Goal: Task Accomplishment & Management: Complete application form

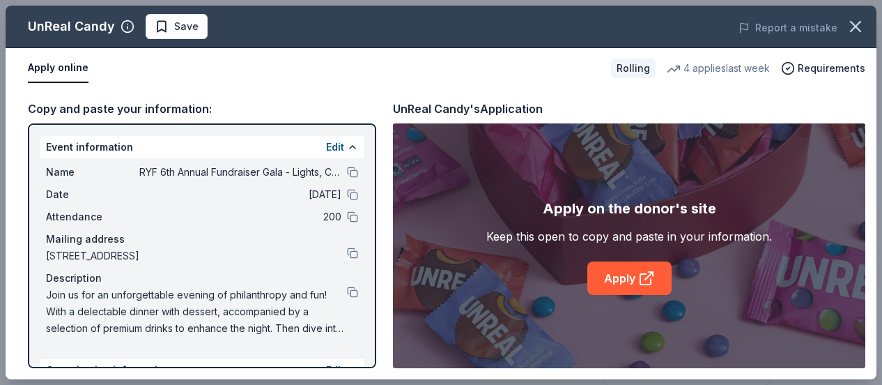
scroll to position [31, 0]
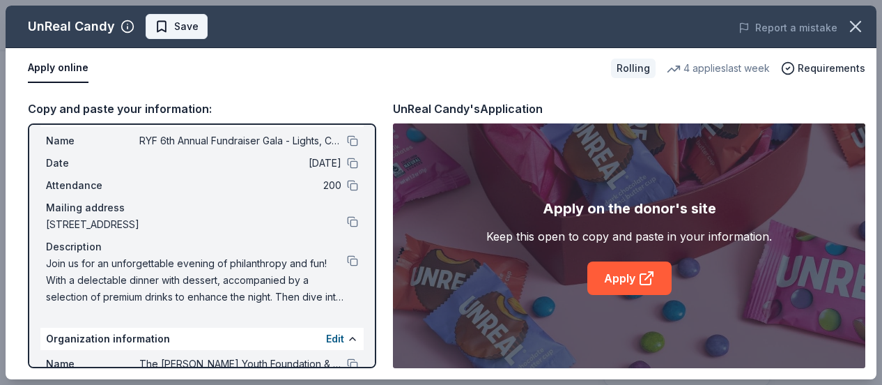
click at [188, 27] on span "Save" at bounding box center [186, 26] width 24 height 17
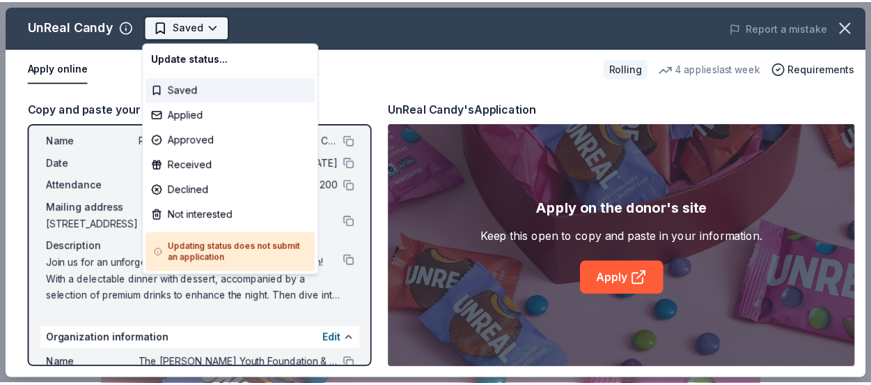
scroll to position [0, 0]
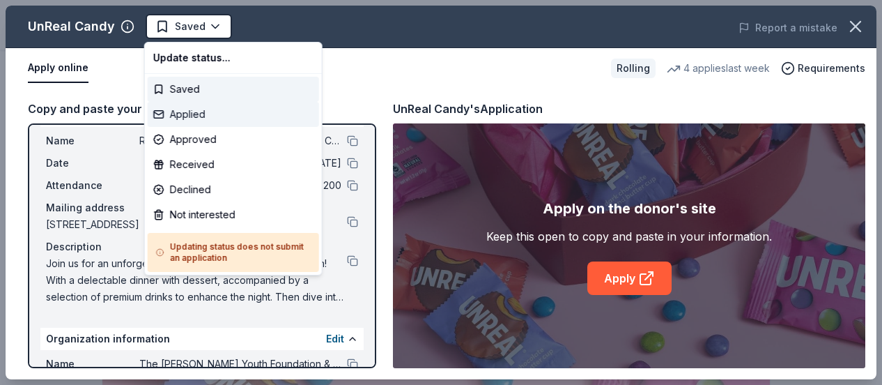
click at [203, 118] on div "Applied" at bounding box center [233, 114] width 171 height 25
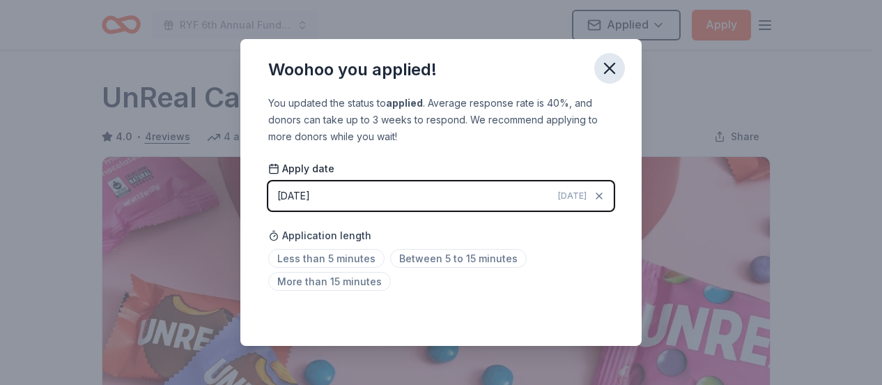
click at [603, 69] on icon "button" at bounding box center [610, 69] width 20 height 20
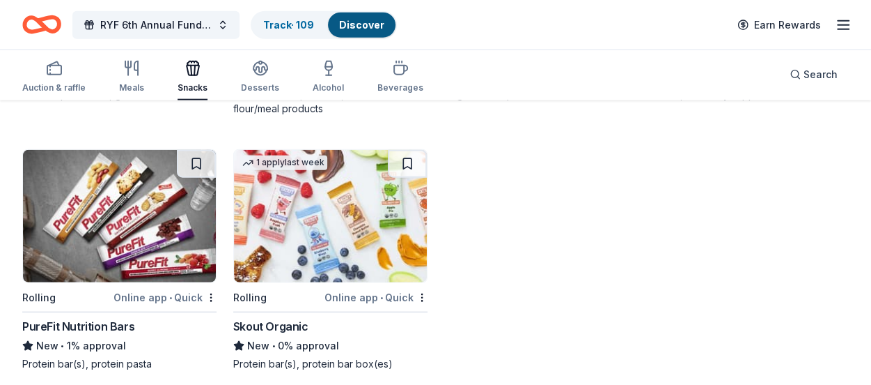
scroll to position [1704, 0]
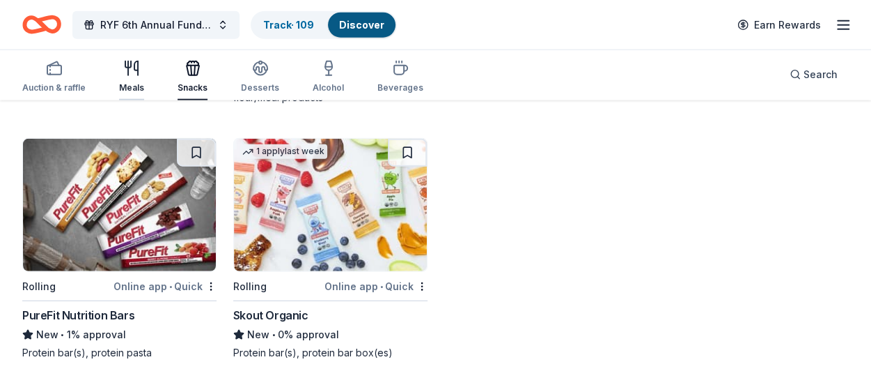
click at [139, 77] on div "Meals" at bounding box center [131, 76] width 25 height 33
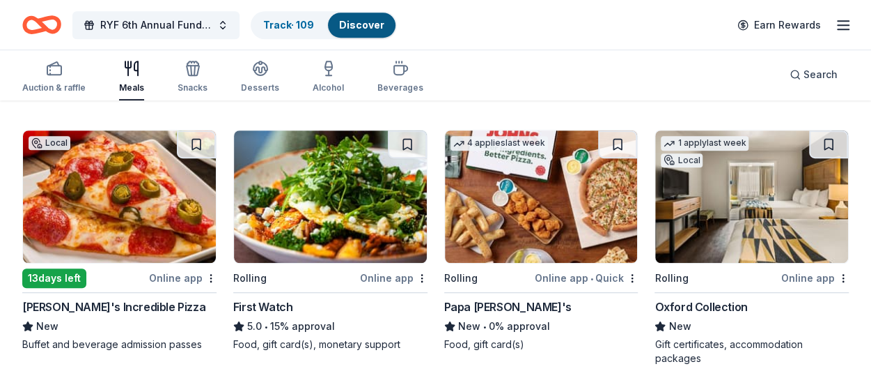
scroll to position [418, 0]
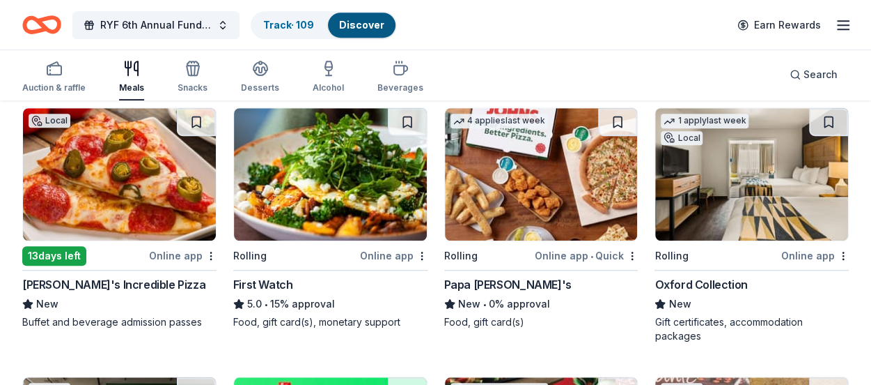
click at [512, 186] on img at bounding box center [541, 174] width 193 height 132
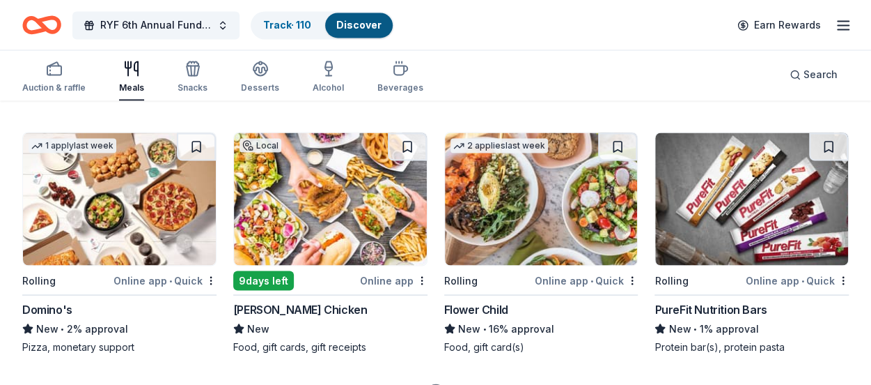
scroll to position [1254, 0]
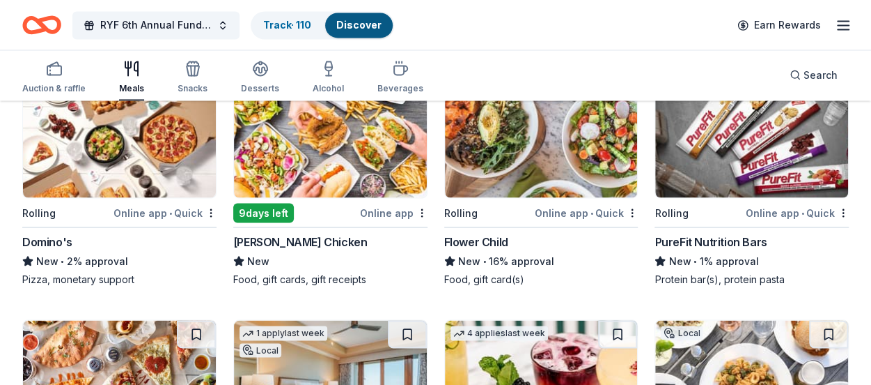
click at [149, 170] on img at bounding box center [119, 131] width 193 height 132
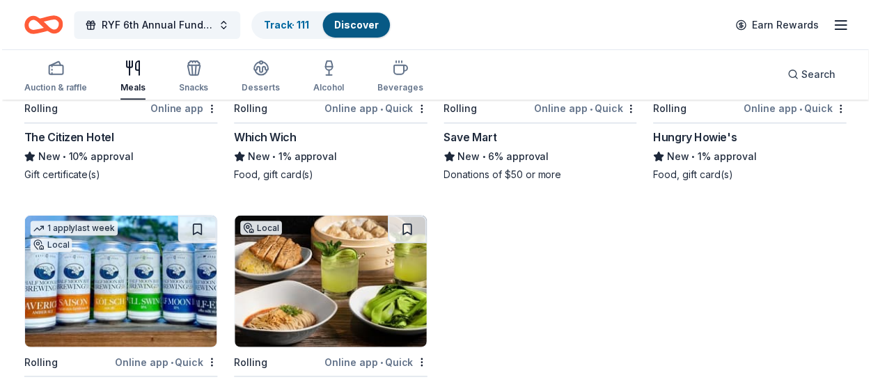
scroll to position [2251, 0]
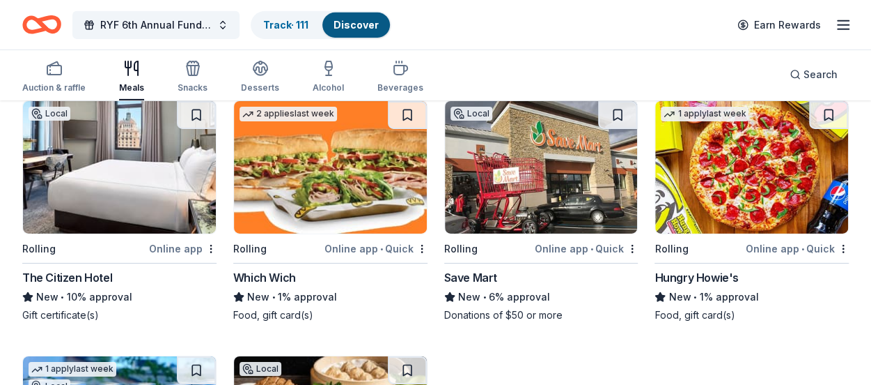
click at [311, 144] on img at bounding box center [330, 167] width 193 height 132
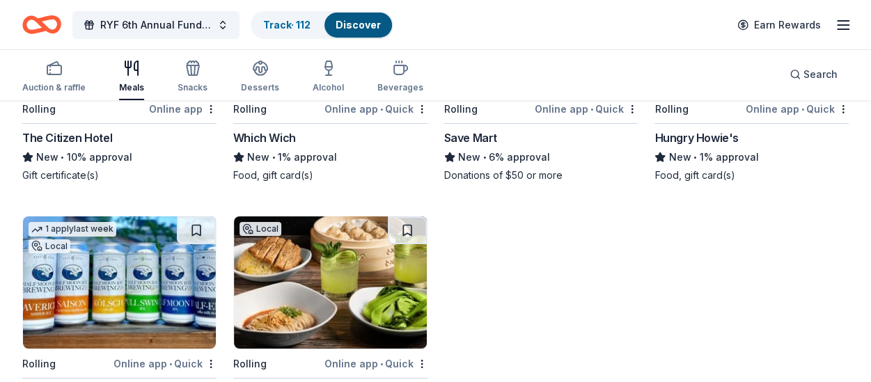
scroll to position [2470, 0]
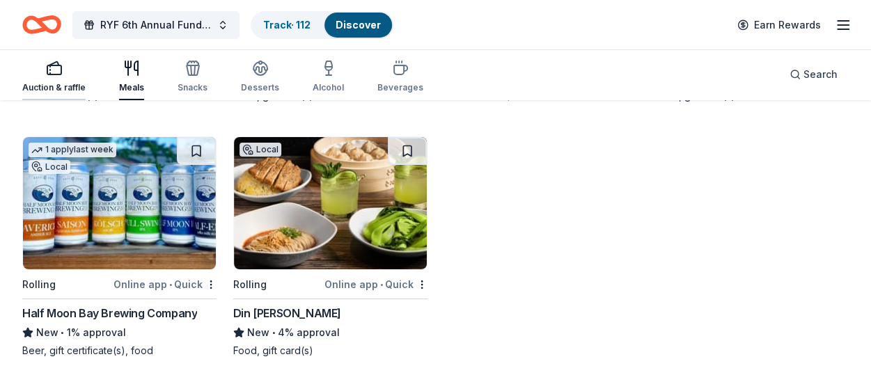
click at [43, 76] on div "button" at bounding box center [53, 68] width 63 height 17
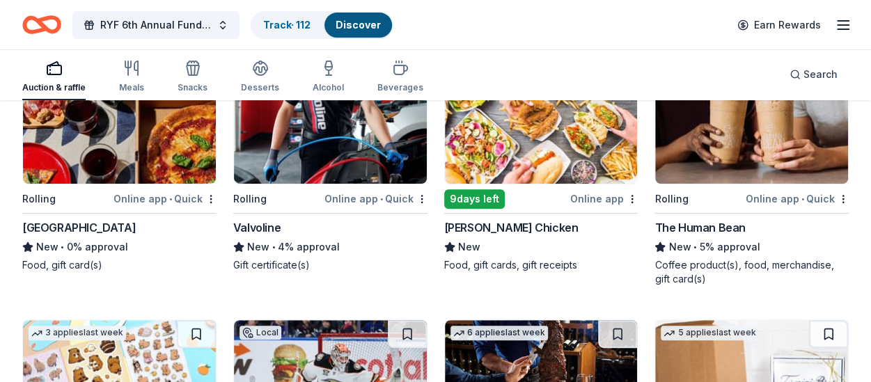
scroll to position [2755, 0]
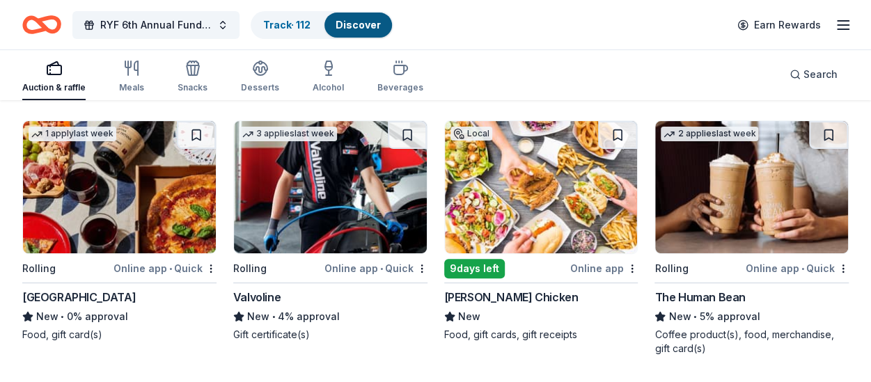
click at [316, 200] on img at bounding box center [330, 187] width 193 height 132
click at [506, 205] on img at bounding box center [541, 187] width 193 height 132
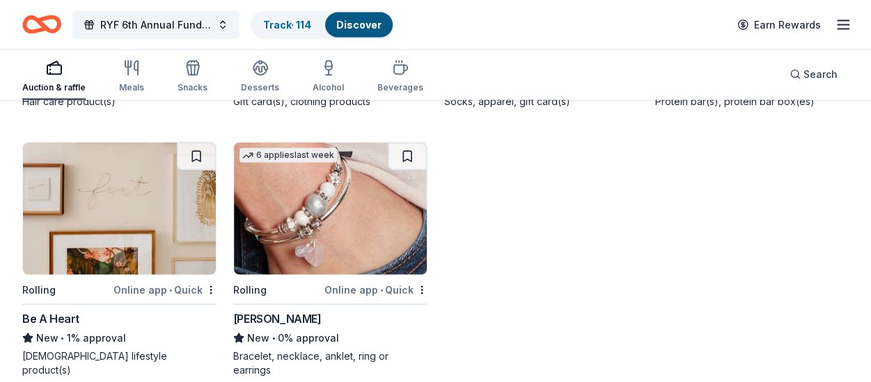
scroll to position [6685, 0]
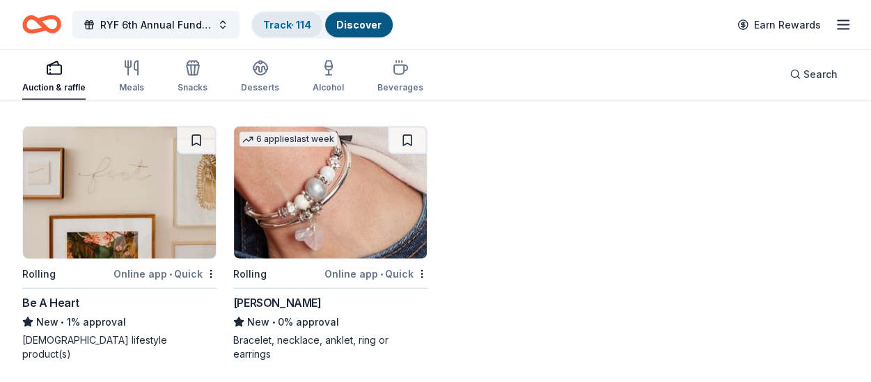
click at [287, 28] on link "Track · 114" at bounding box center [287, 25] width 48 height 12
click at [286, 29] on link "Track · 114" at bounding box center [287, 25] width 48 height 12
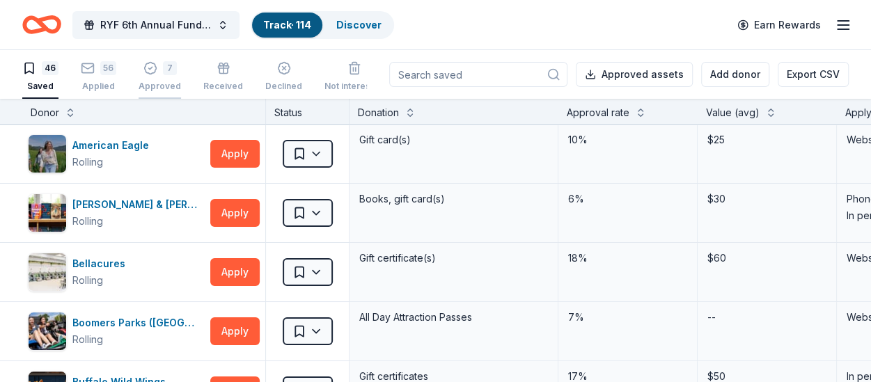
click at [164, 79] on div "7 Approved" at bounding box center [160, 76] width 42 height 31
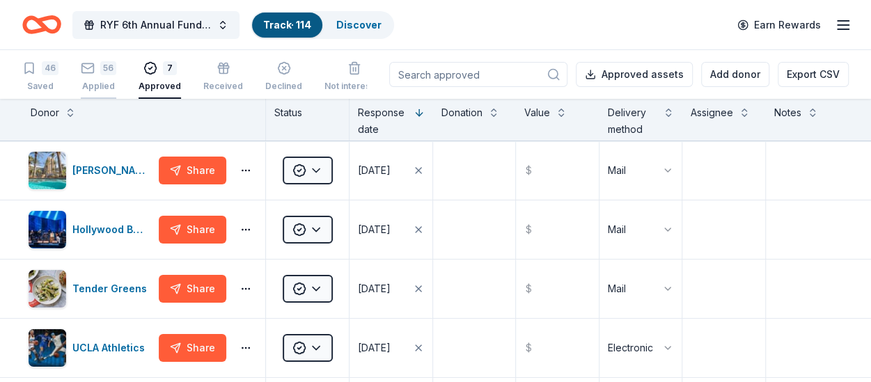
click at [109, 77] on div "56 Applied" at bounding box center [99, 76] width 36 height 31
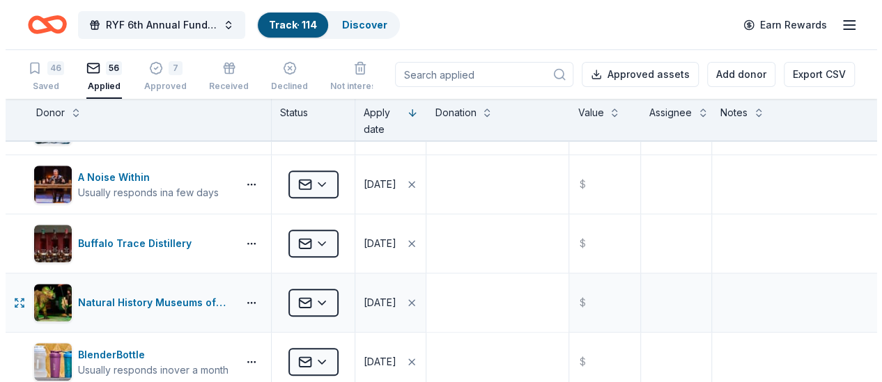
scroll to position [557, 0]
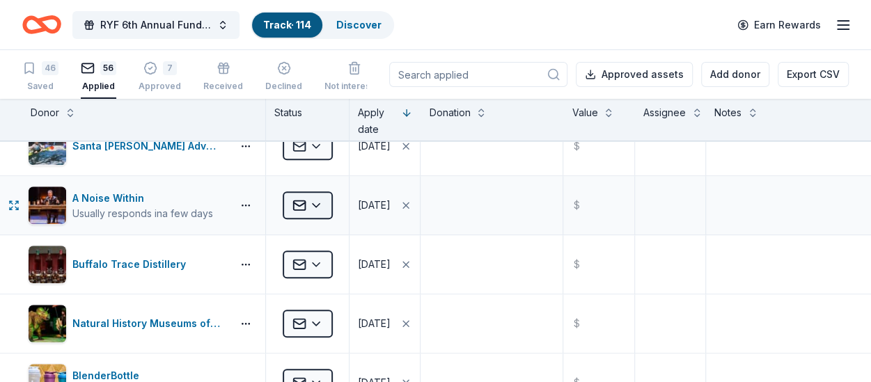
click at [324, 199] on html "RYF 6th Annual Fundraiser Gala - Lights, Camera, Auction! Track · 114 Discover …" at bounding box center [435, 191] width 871 height 382
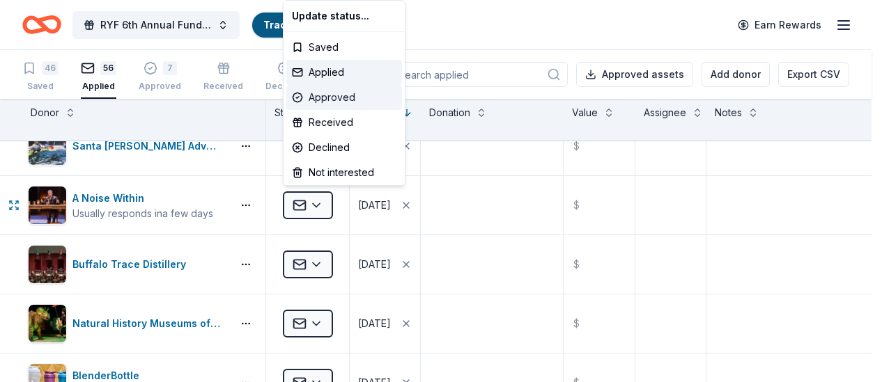
click at [326, 100] on div "Approved" at bounding box center [344, 97] width 116 height 25
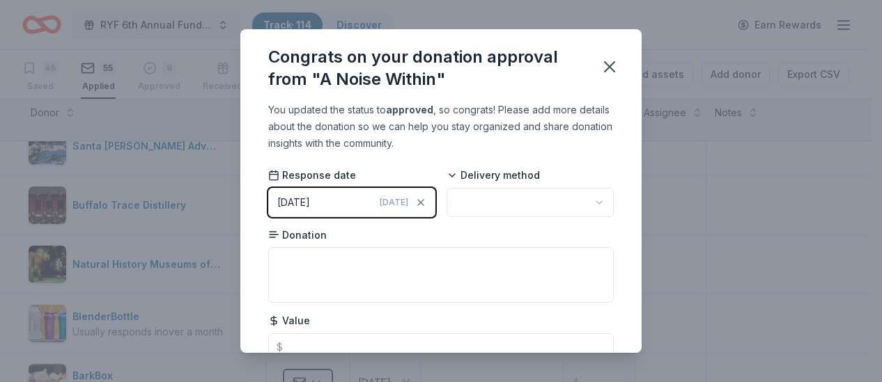
click at [585, 203] on html "RYF 6th Annual Fundraiser Gala - Lights, Camera, Auction! Track · 114 Discover …" at bounding box center [441, 191] width 882 height 382
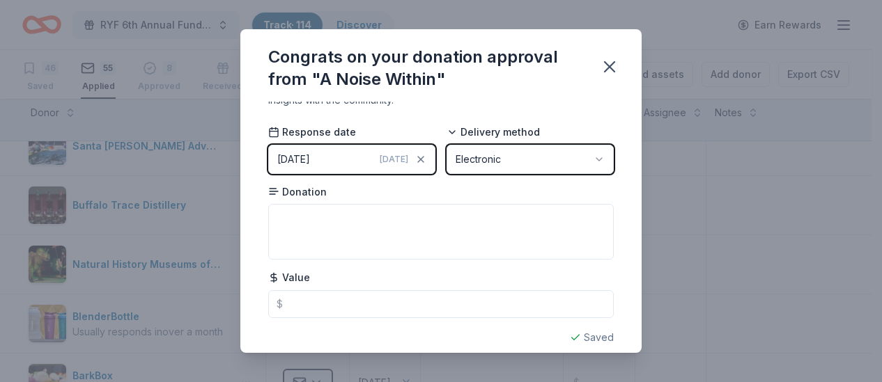
scroll to position [58, 0]
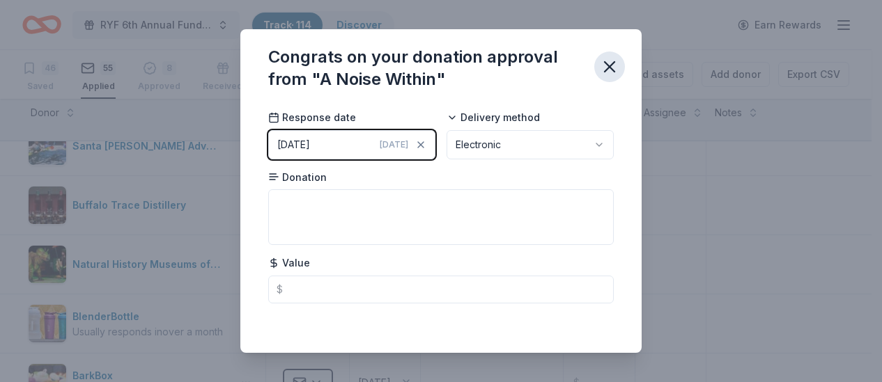
click at [608, 66] on icon "button" at bounding box center [610, 67] width 10 height 10
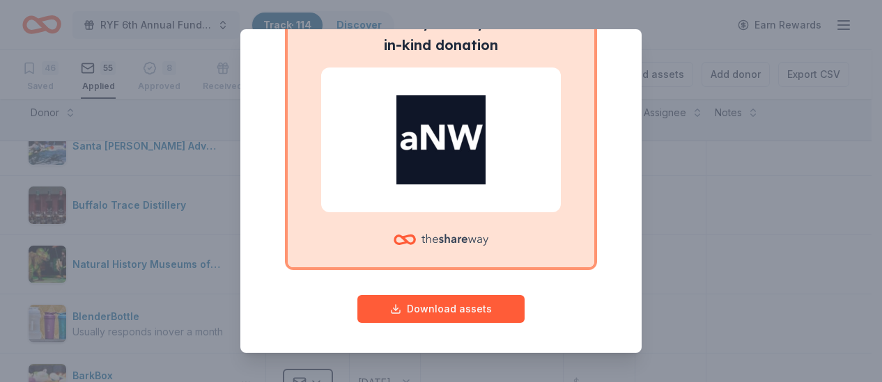
scroll to position [152, 0]
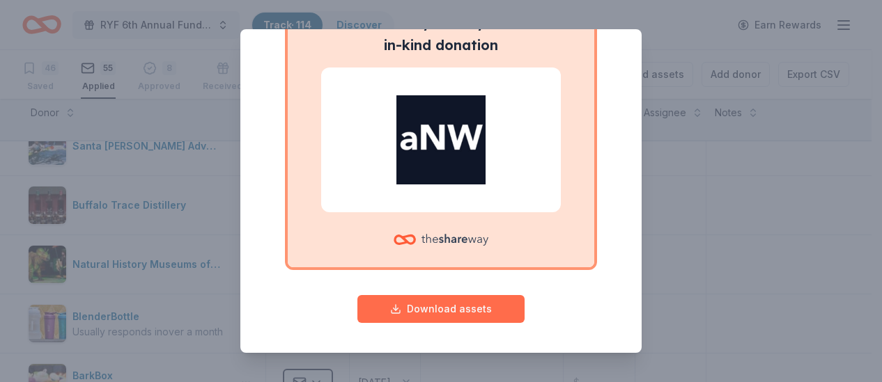
click at [451, 299] on button "Download assets" at bounding box center [440, 309] width 167 height 28
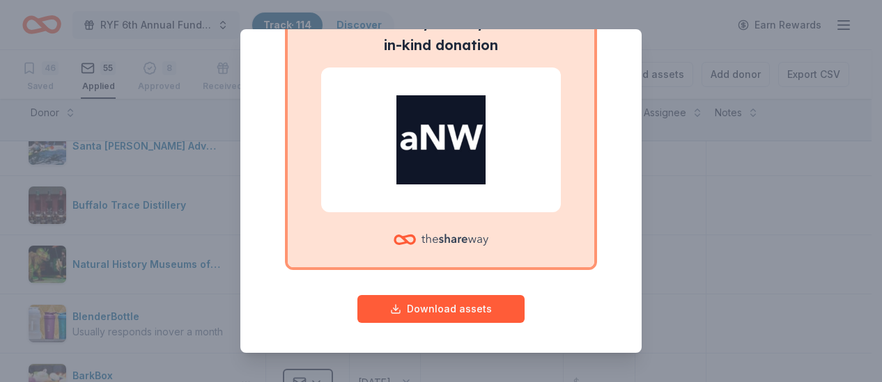
click at [606, 188] on div "Give your donor a shoutout! While not required, giving digital shoutouts helps …" at bounding box center [440, 191] width 401 height 324
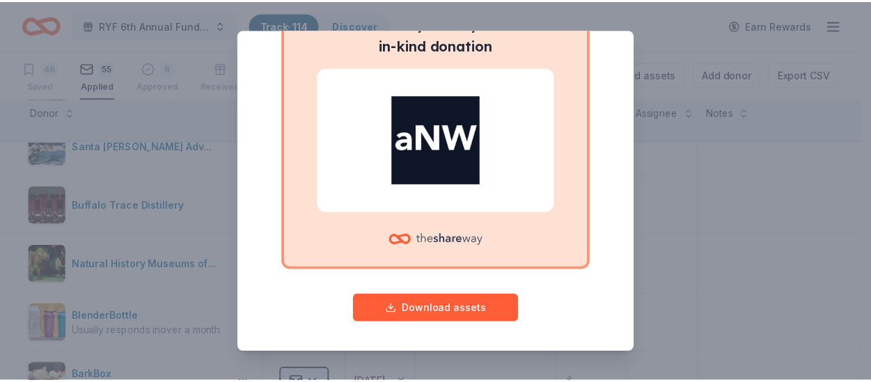
scroll to position [0, 0]
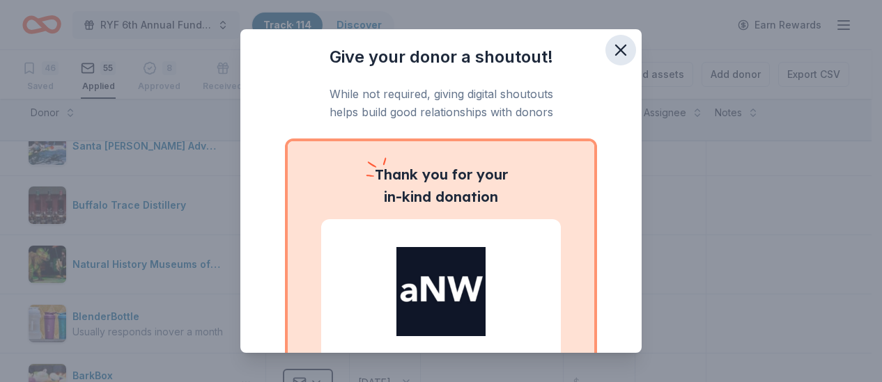
click at [611, 52] on icon "button" at bounding box center [621, 50] width 20 height 20
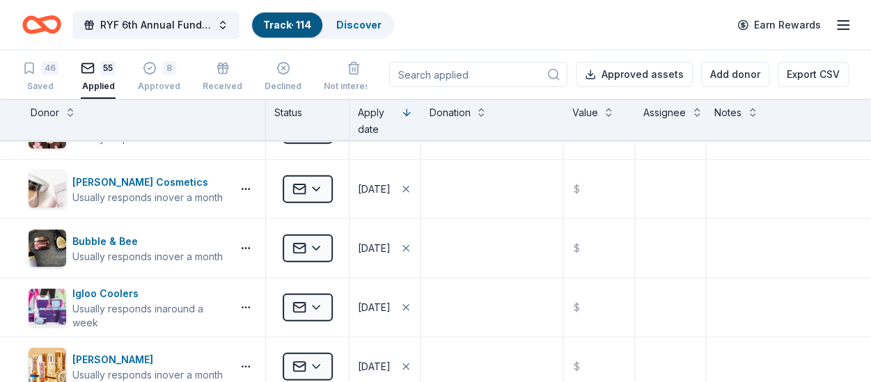
scroll to position [1521, 0]
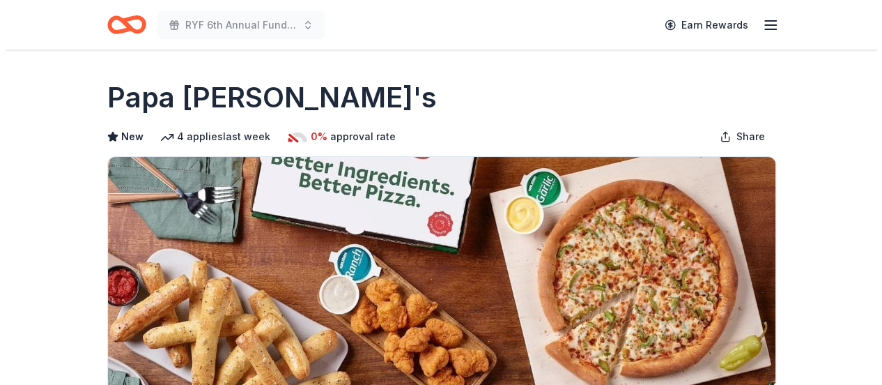
scroll to position [209, 0]
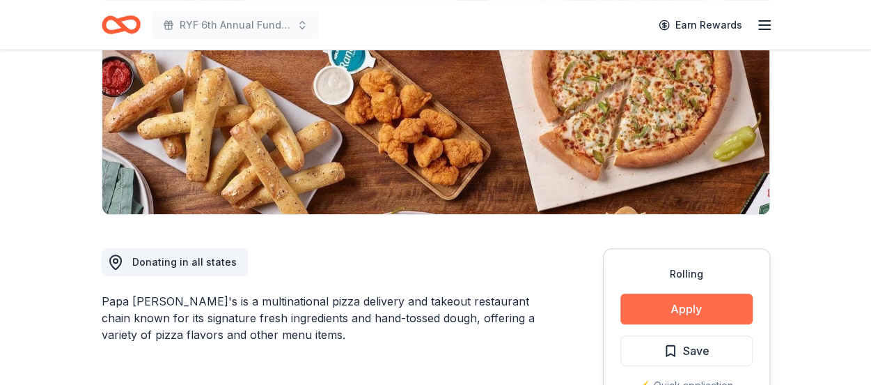
click at [666, 308] on button "Apply" at bounding box center [687, 308] width 132 height 31
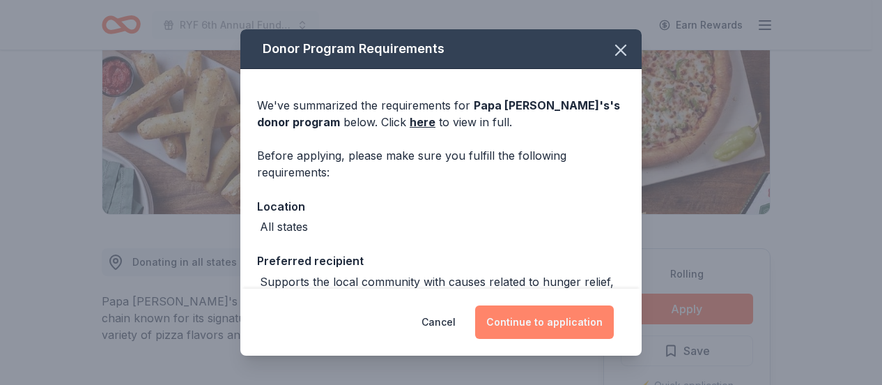
click at [528, 320] on button "Continue to application" at bounding box center [544, 321] width 139 height 33
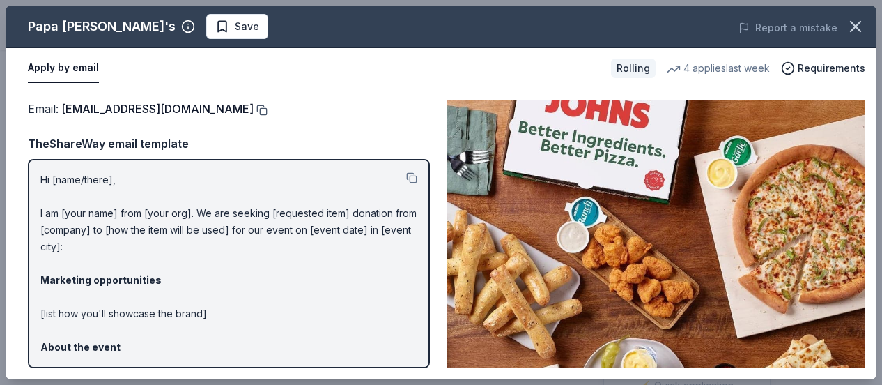
click at [254, 109] on button at bounding box center [261, 109] width 14 height 11
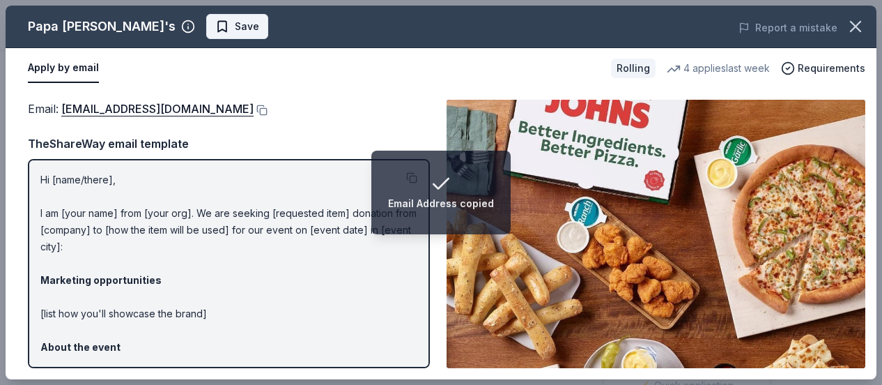
click at [206, 29] on button "Save" at bounding box center [237, 26] width 62 height 25
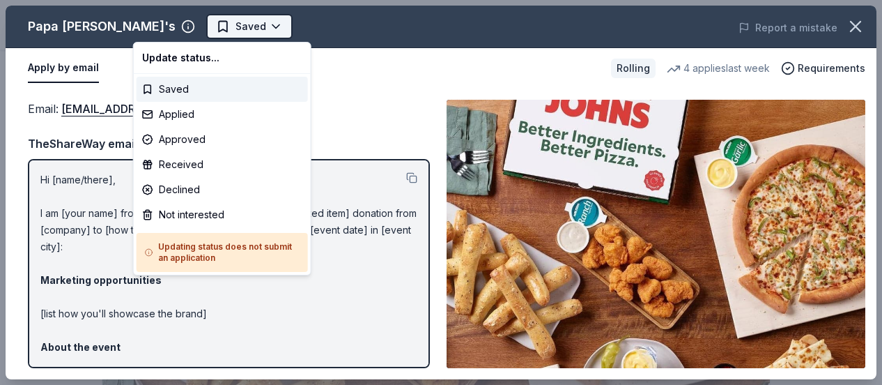
click at [199, 27] on body "RYF 6th Annual Fundraiser Gala - Lights, Camera, Auction! Saved Apply Rolling S…" at bounding box center [435, 192] width 871 height 385
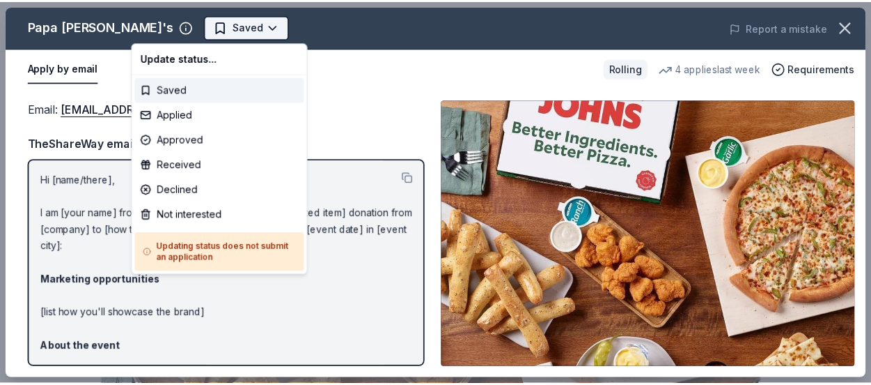
scroll to position [0, 0]
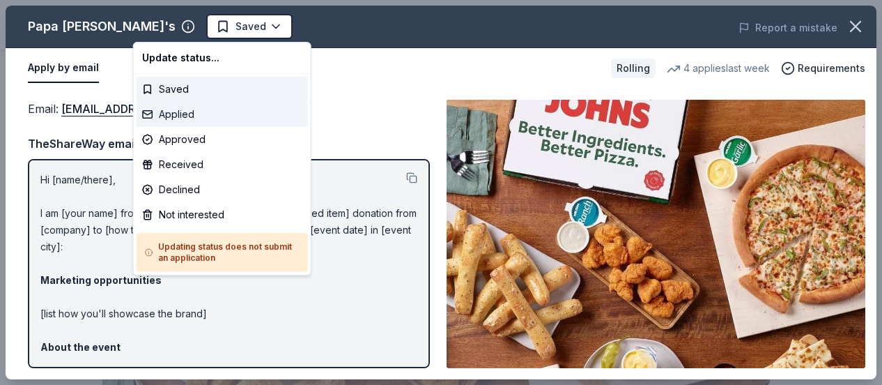
click at [192, 117] on div "Applied" at bounding box center [222, 114] width 171 height 25
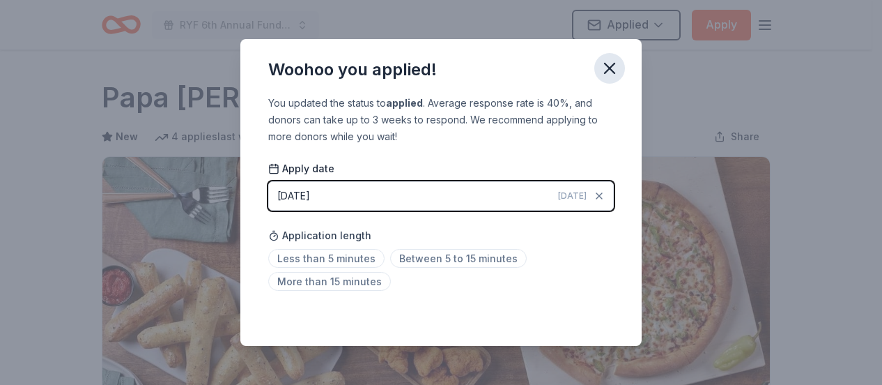
click at [613, 68] on icon "button" at bounding box center [610, 69] width 20 height 20
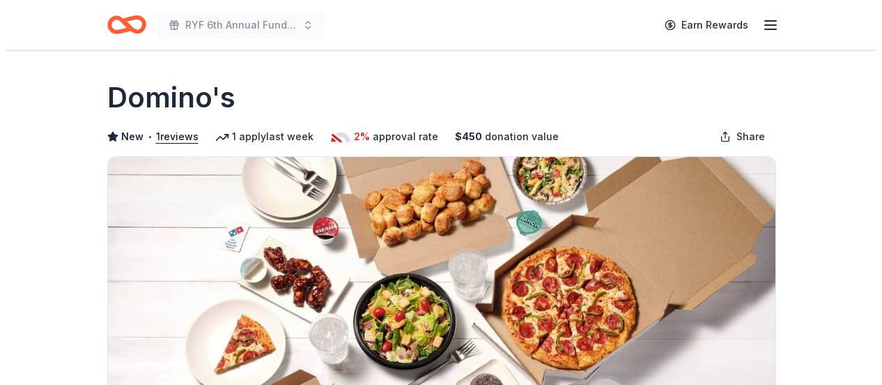
scroll to position [209, 0]
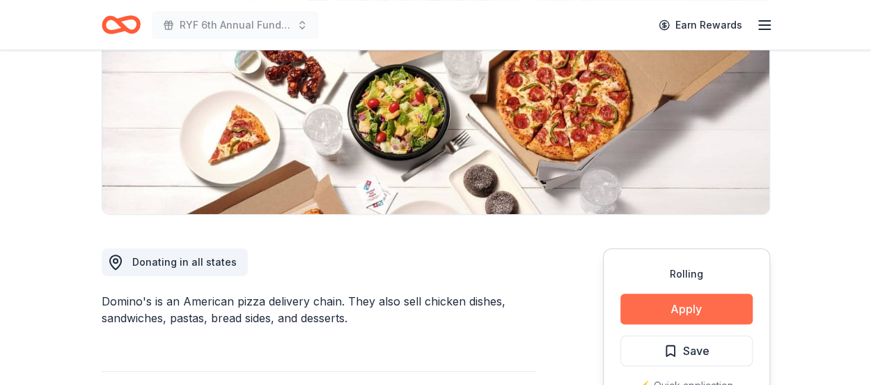
click at [670, 299] on button "Apply" at bounding box center [687, 308] width 132 height 31
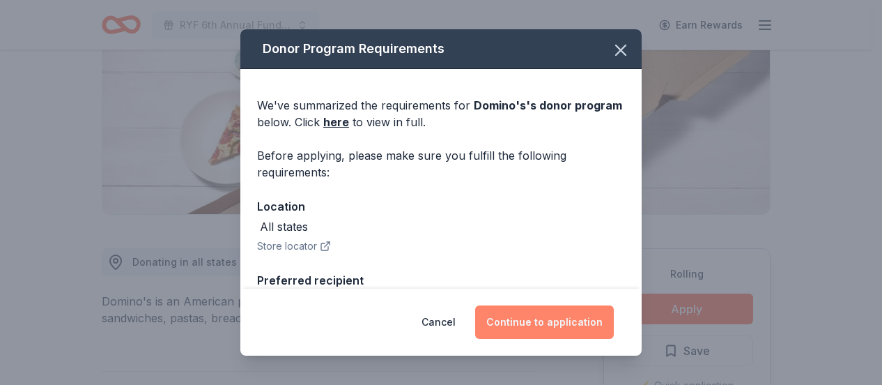
click at [582, 311] on button "Continue to application" at bounding box center [544, 321] width 139 height 33
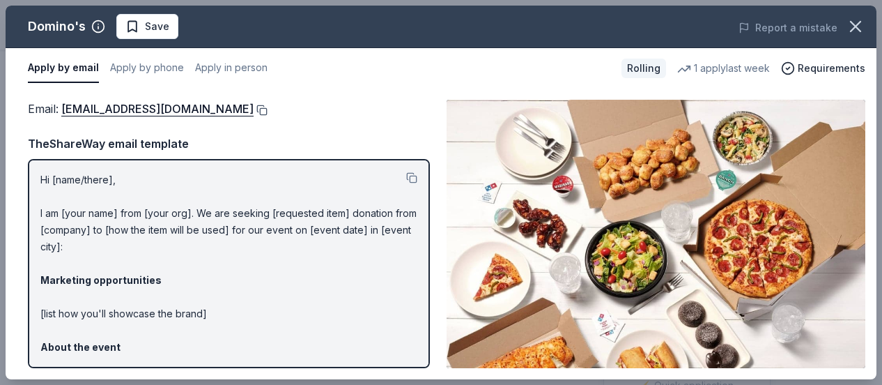
click at [254, 110] on button at bounding box center [261, 109] width 14 height 11
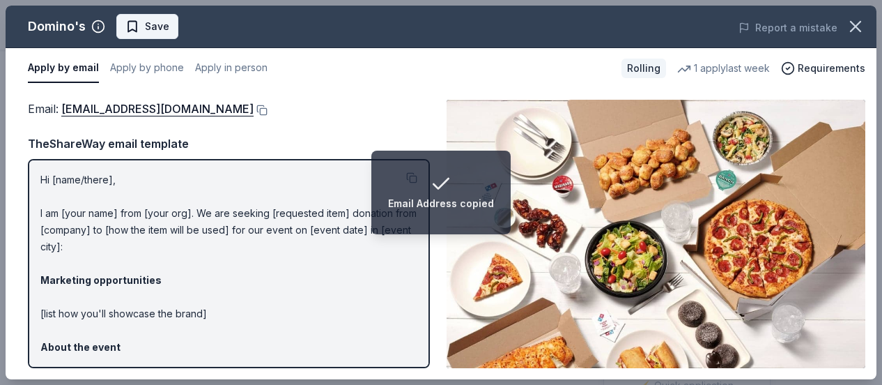
click at [159, 22] on span "Save" at bounding box center [157, 26] width 24 height 17
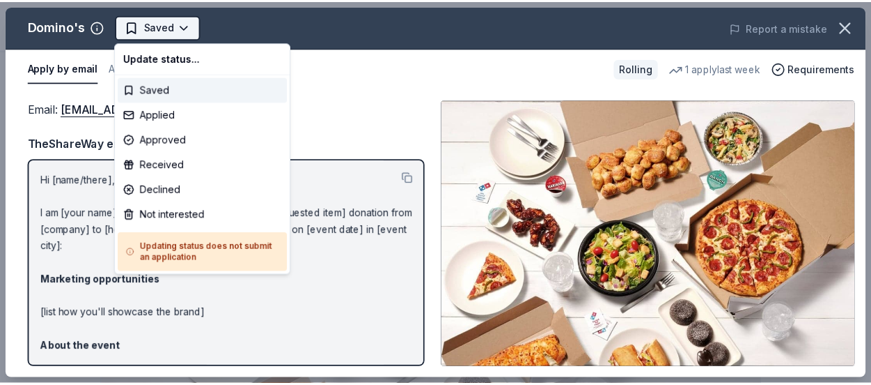
scroll to position [0, 0]
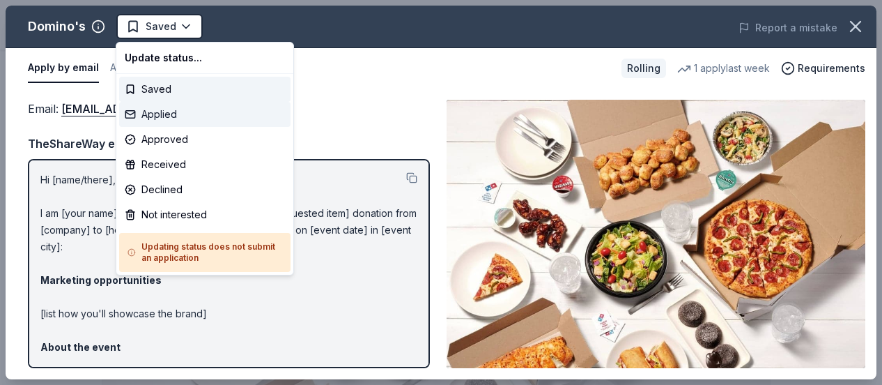
click at [180, 115] on div "Applied" at bounding box center [204, 114] width 171 height 25
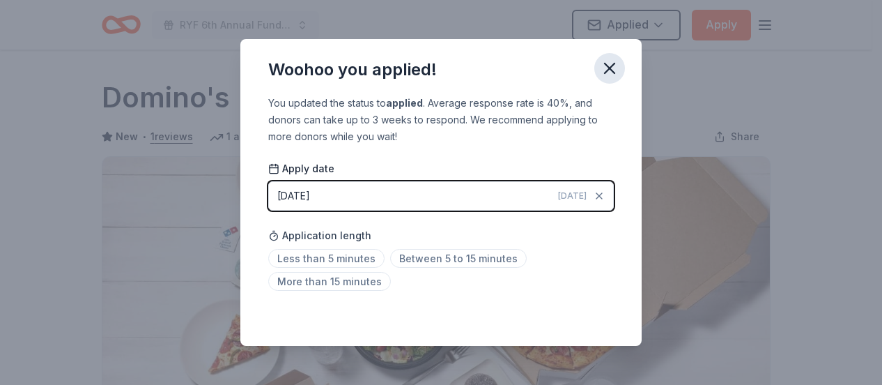
click at [614, 66] on icon "button" at bounding box center [610, 69] width 20 height 20
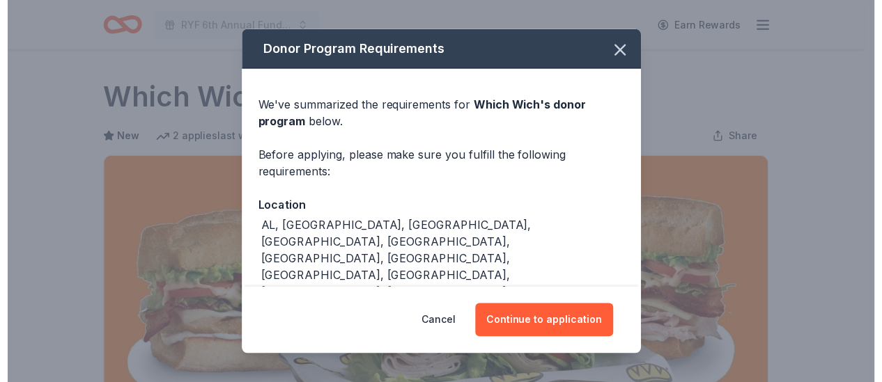
scroll to position [209, 0]
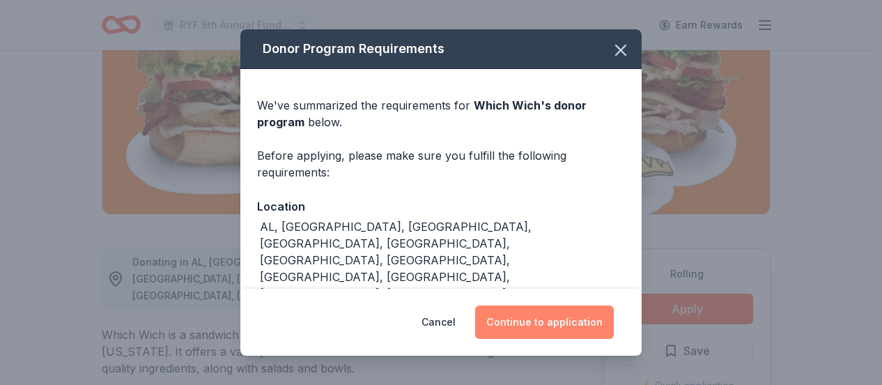
click at [536, 324] on button "Continue to application" at bounding box center [544, 321] width 139 height 33
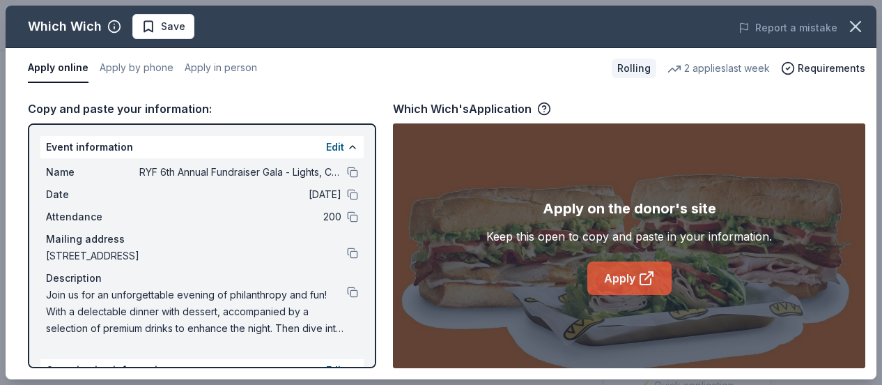
click at [612, 278] on link "Apply" at bounding box center [629, 277] width 84 height 33
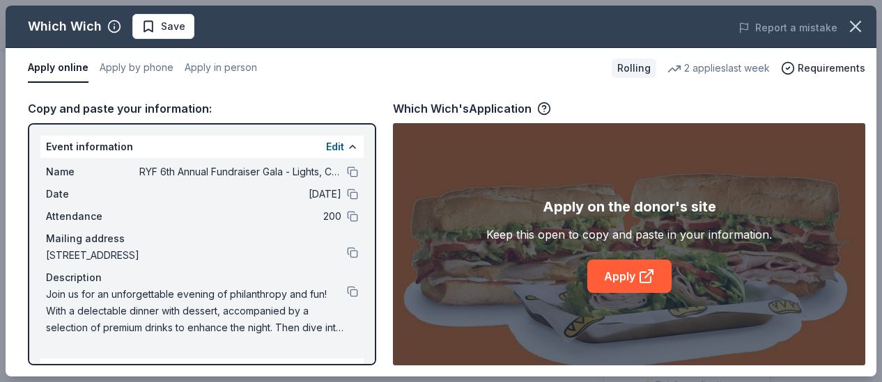
click at [181, 25] on span "Save" at bounding box center [173, 26] width 24 height 17
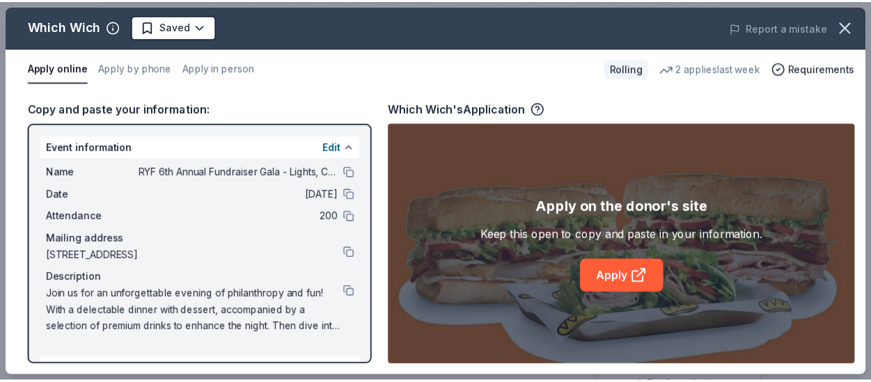
scroll to position [0, 0]
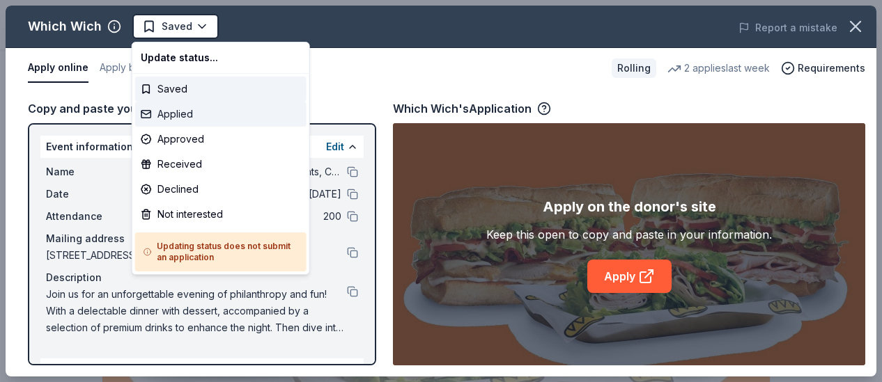
click at [192, 116] on div "Applied" at bounding box center [220, 114] width 171 height 25
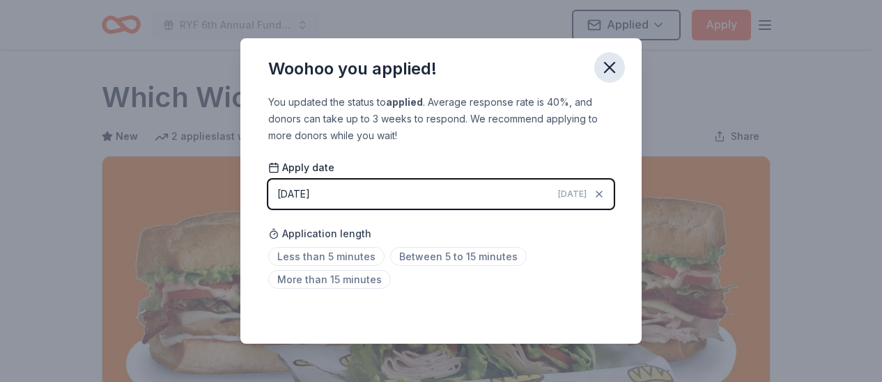
click at [612, 76] on icon "button" at bounding box center [610, 68] width 20 height 20
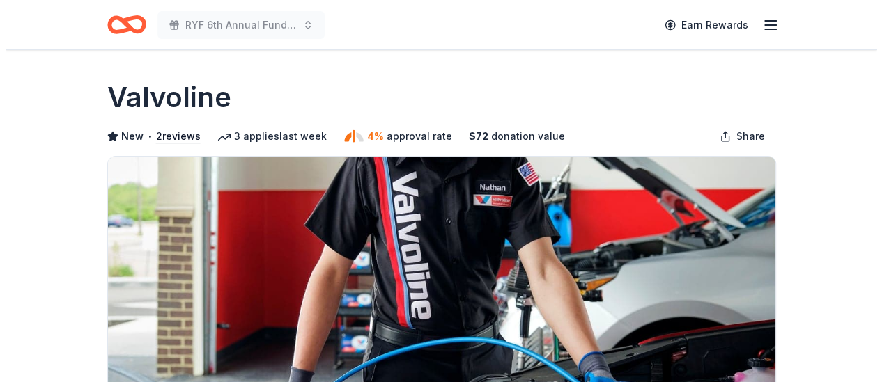
scroll to position [209, 0]
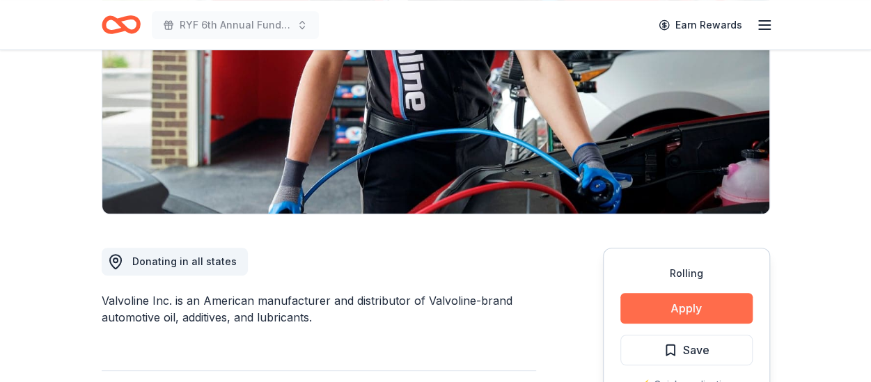
click at [699, 309] on button "Apply" at bounding box center [687, 308] width 132 height 31
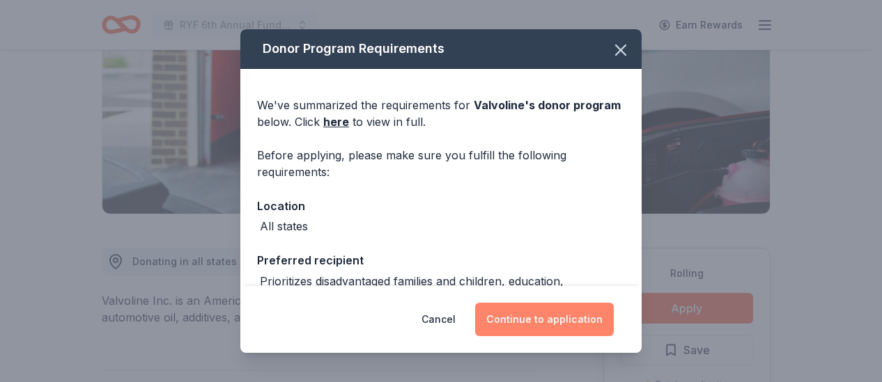
click at [531, 320] on button "Continue to application" at bounding box center [544, 319] width 139 height 33
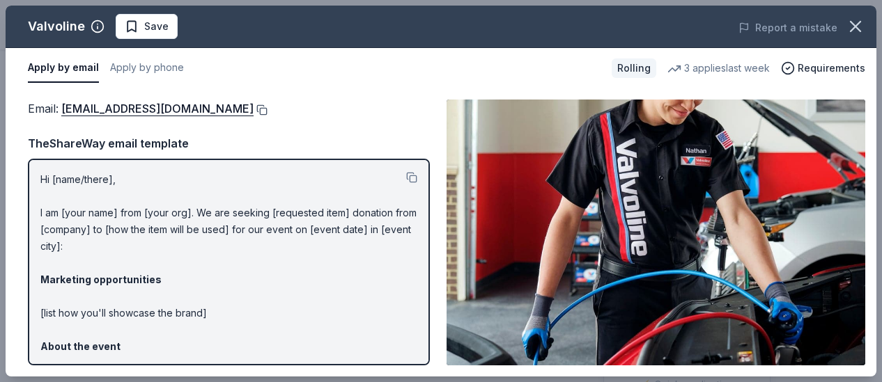
click at [254, 109] on button at bounding box center [261, 109] width 14 height 11
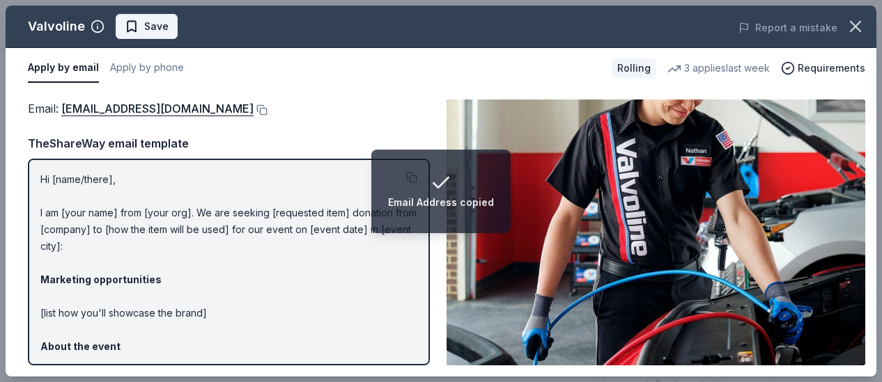
click at [168, 31] on button "Save" at bounding box center [147, 26] width 62 height 25
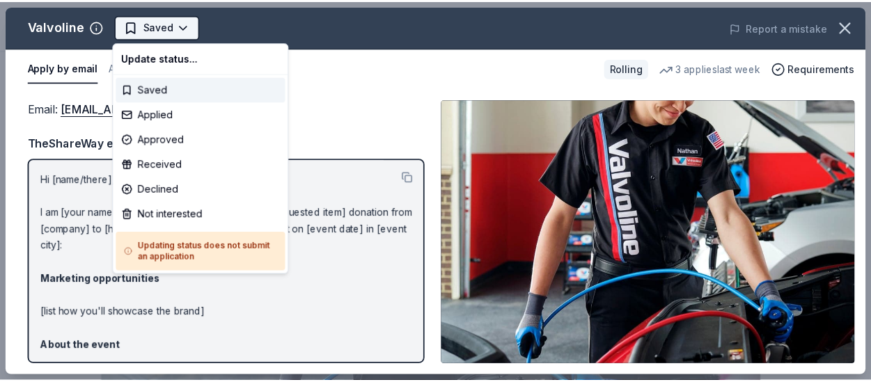
scroll to position [0, 0]
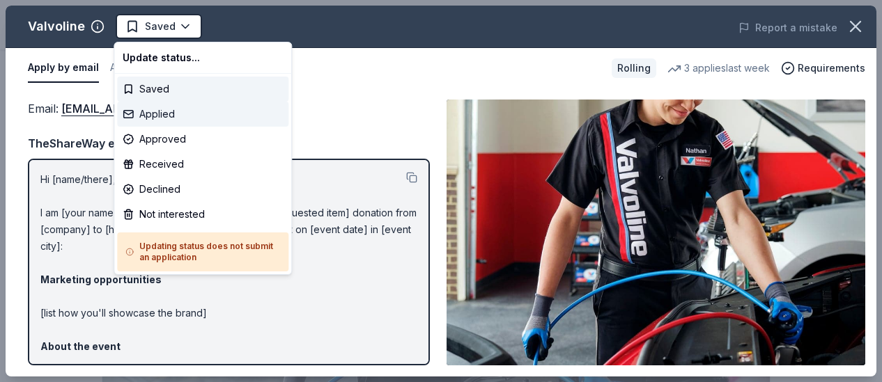
click at [185, 118] on div "Applied" at bounding box center [202, 114] width 171 height 25
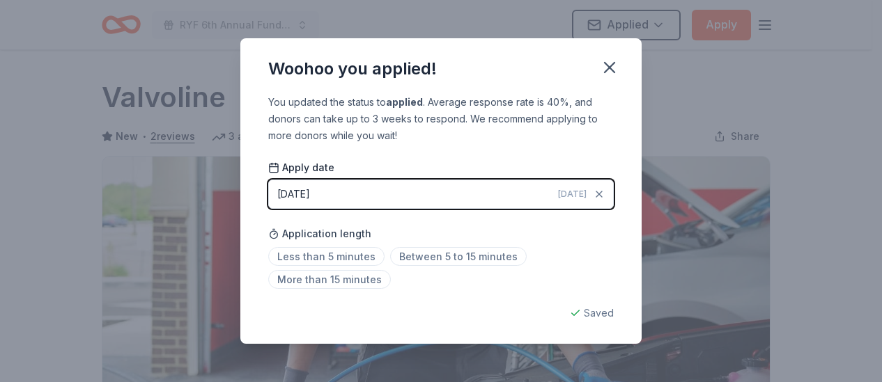
drag, startPoint x: 606, startPoint y: 66, endPoint x: 588, endPoint y: 56, distance: 20.6
click at [606, 66] on icon "button" at bounding box center [610, 68] width 20 height 20
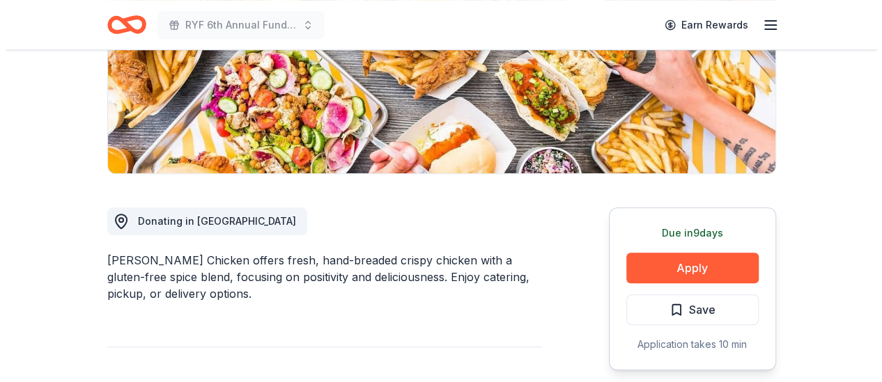
scroll to position [279, 0]
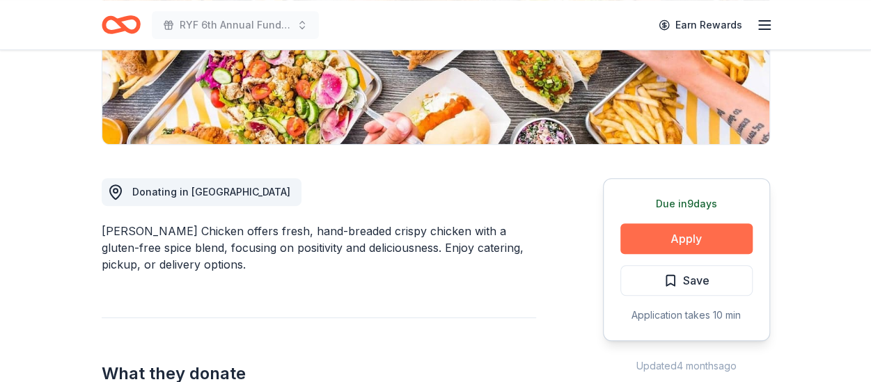
click at [703, 245] on button "Apply" at bounding box center [687, 239] width 132 height 31
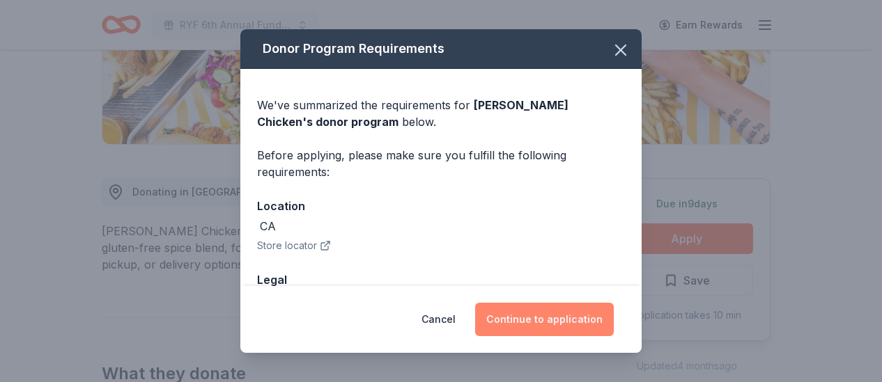
click at [515, 317] on button "Continue to application" at bounding box center [544, 319] width 139 height 33
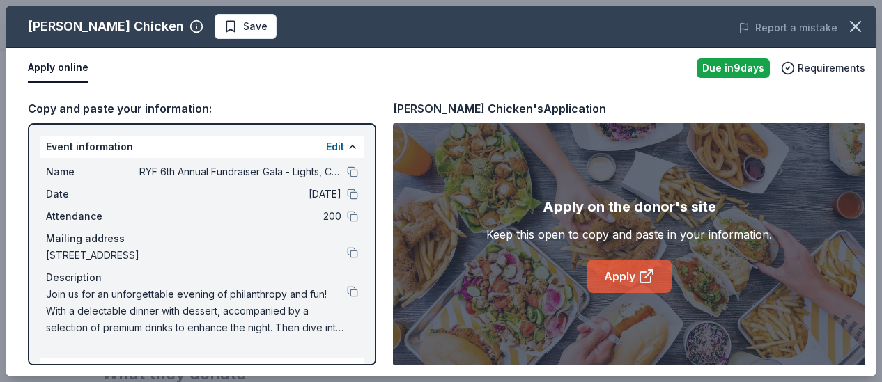
click at [640, 279] on icon at bounding box center [645, 277] width 10 height 10
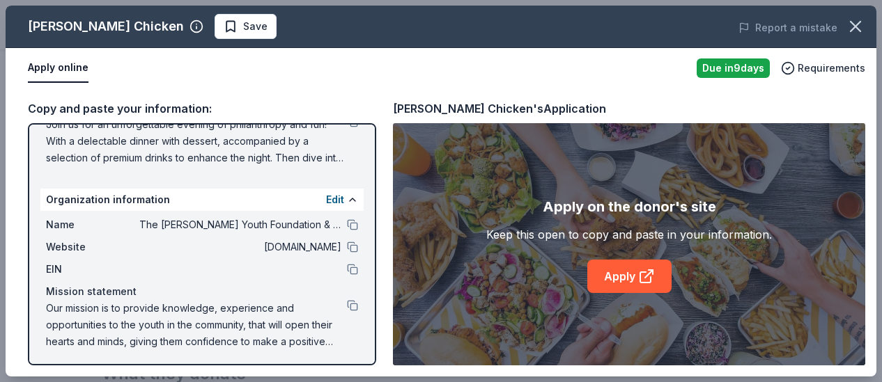
scroll to position [173, 0]
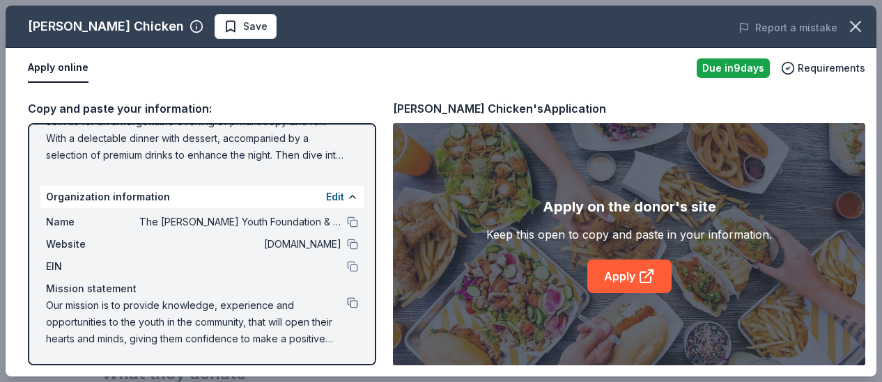
click at [347, 302] on button at bounding box center [352, 302] width 11 height 11
click at [215, 24] on button "Save" at bounding box center [246, 26] width 62 height 25
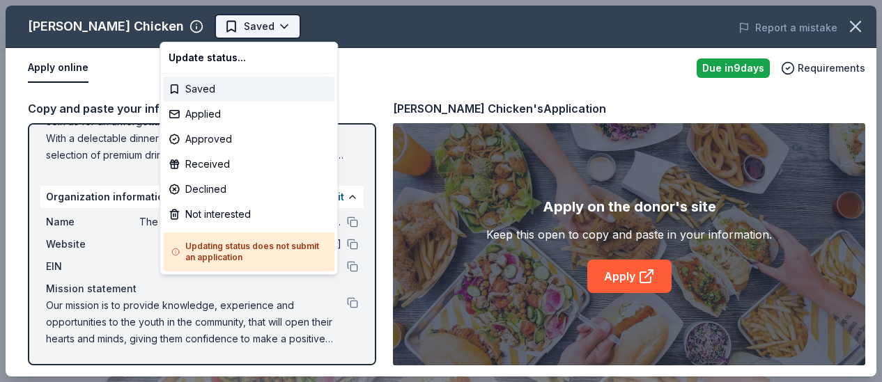
click at [231, 32] on body "RYF 6th Annual Fundraiser Gala - Lights, Camera, Auction! Saved Apply Due [DATE…" at bounding box center [435, 191] width 871 height 382
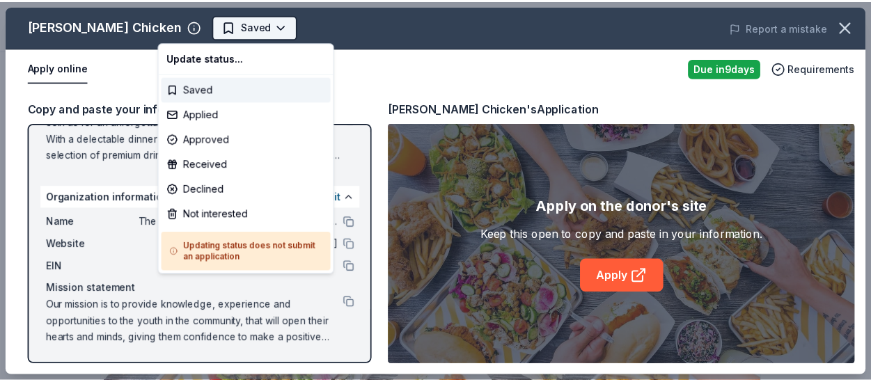
scroll to position [0, 0]
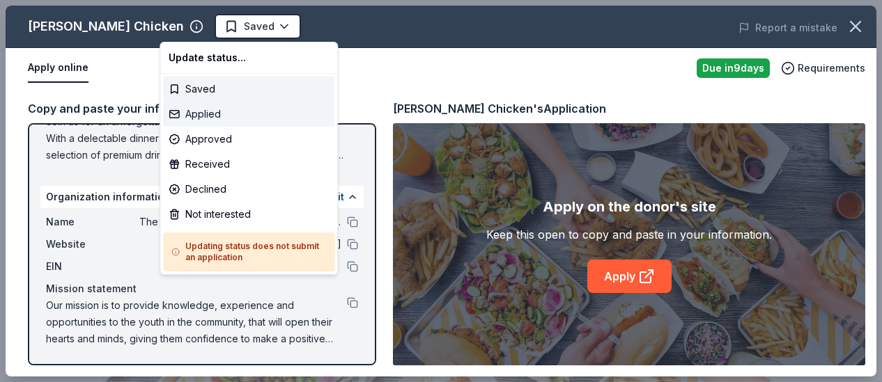
click at [213, 115] on div "Applied" at bounding box center [248, 114] width 171 height 25
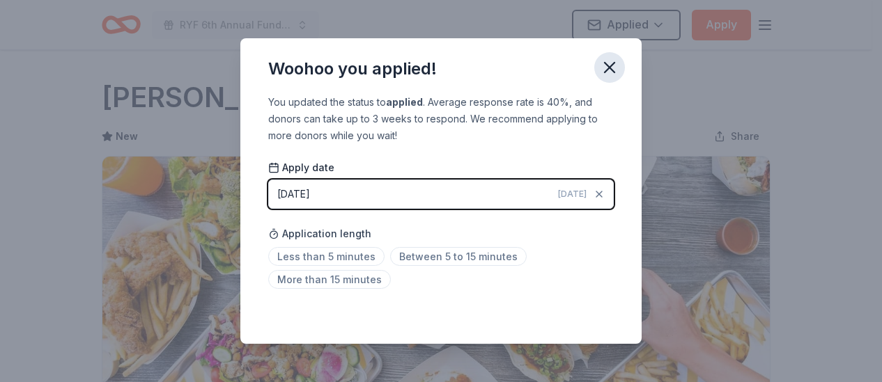
click at [607, 66] on icon "button" at bounding box center [610, 68] width 10 height 10
